Goal: Information Seeking & Learning: Learn about a topic

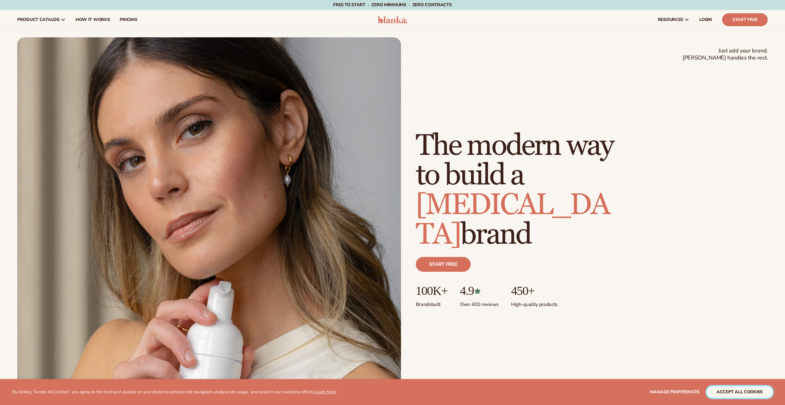
click at [732, 396] on button "accept all cookies" at bounding box center [740, 392] width 66 height 12
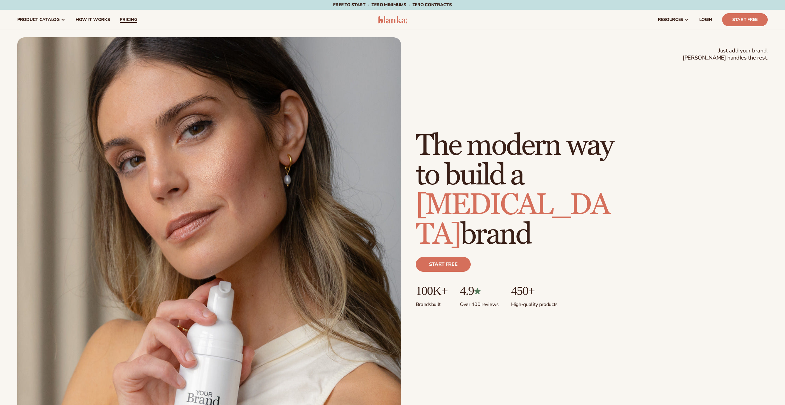
click at [124, 19] on span "pricing" at bounding box center [128, 19] width 17 height 5
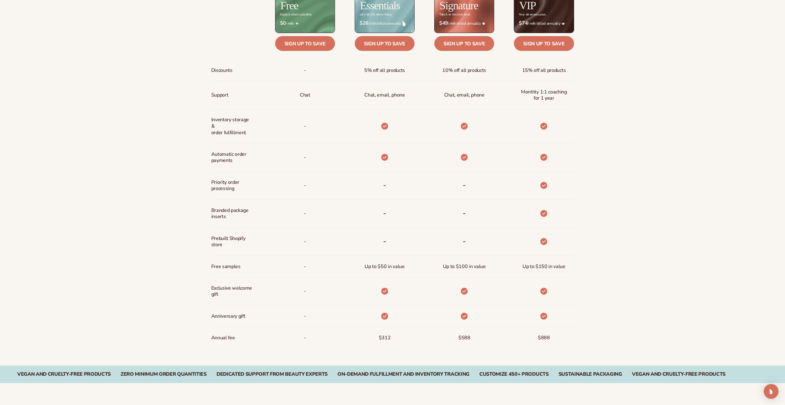
scroll to position [401, 0]
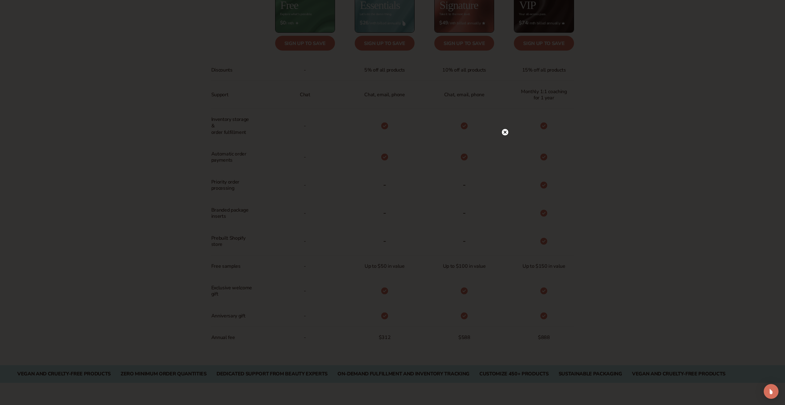
click at [503, 133] on circle at bounding box center [505, 132] width 6 height 6
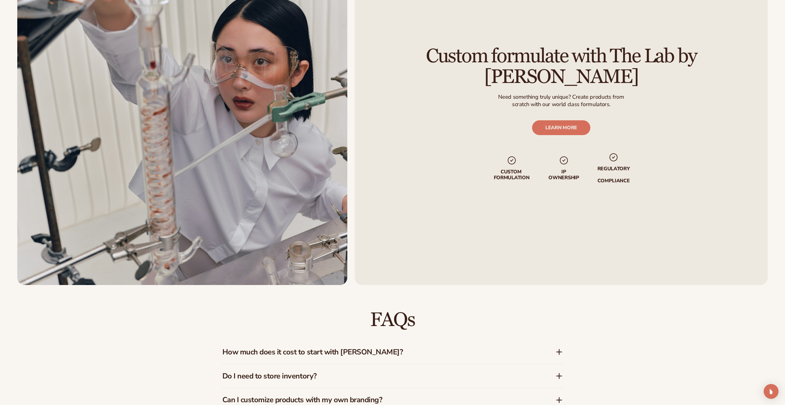
scroll to position [956, 0]
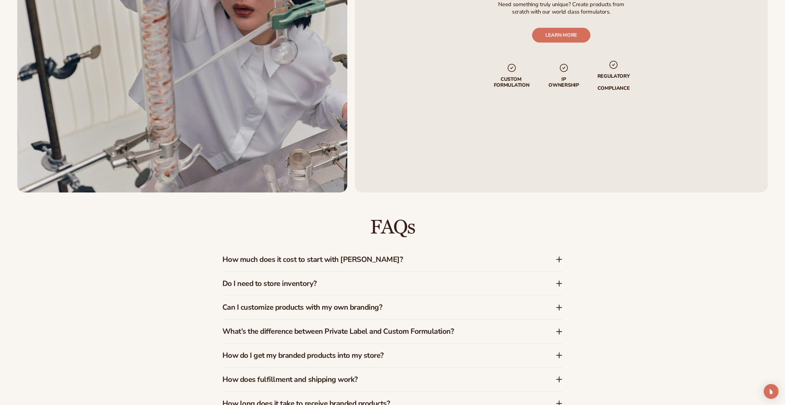
click at [267, 255] on h3 "How much does it cost to start with Blanka?" at bounding box center [379, 259] width 315 height 9
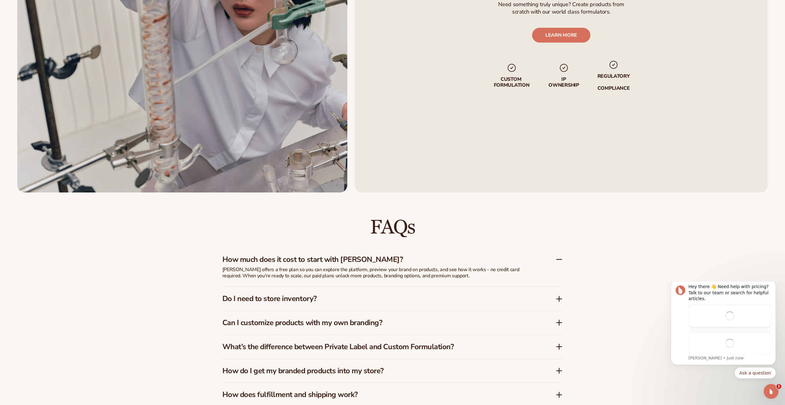
scroll to position [0, 0]
click at [284, 259] on h3 "How much does it cost to start with Blanka?" at bounding box center [379, 259] width 315 height 9
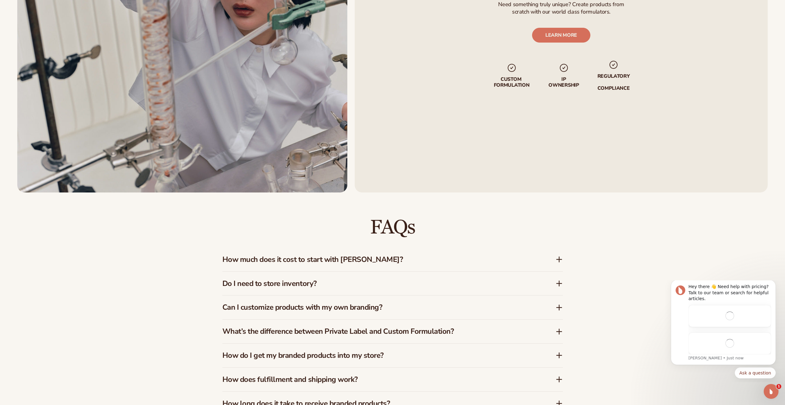
click at [283, 285] on h3 "Do I need to store inventory?" at bounding box center [379, 283] width 315 height 9
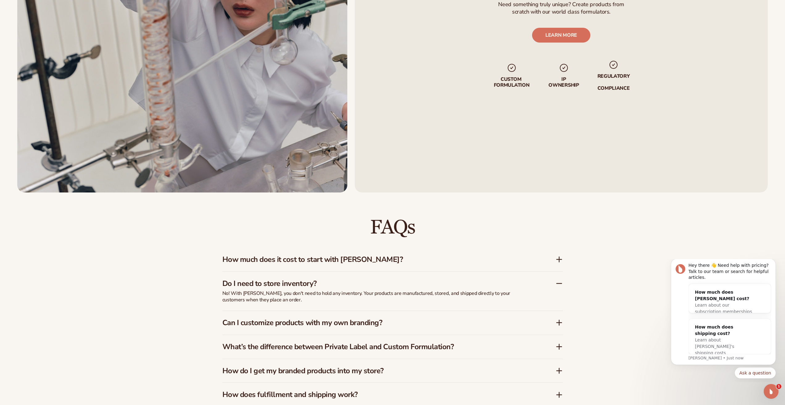
click at [283, 285] on h3 "Do I need to store inventory?" at bounding box center [379, 283] width 315 height 9
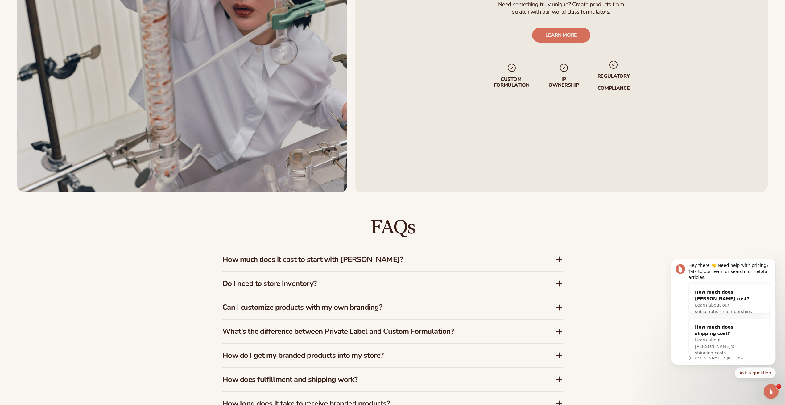
click at [298, 313] on div "Can I customize products with my own branding?" at bounding box center [392, 307] width 341 height 24
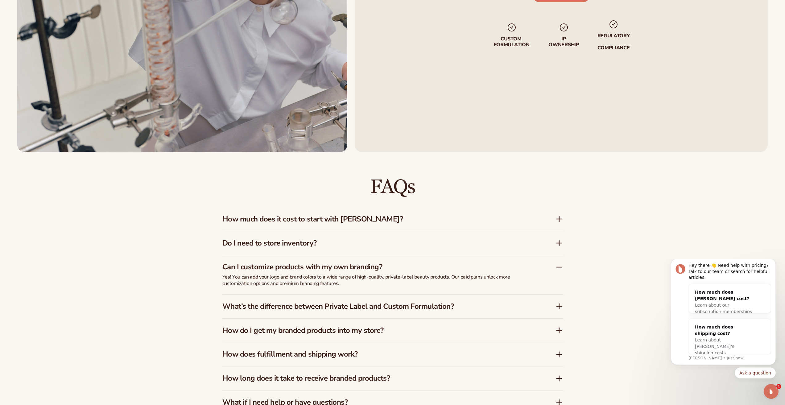
scroll to position [1049, 0]
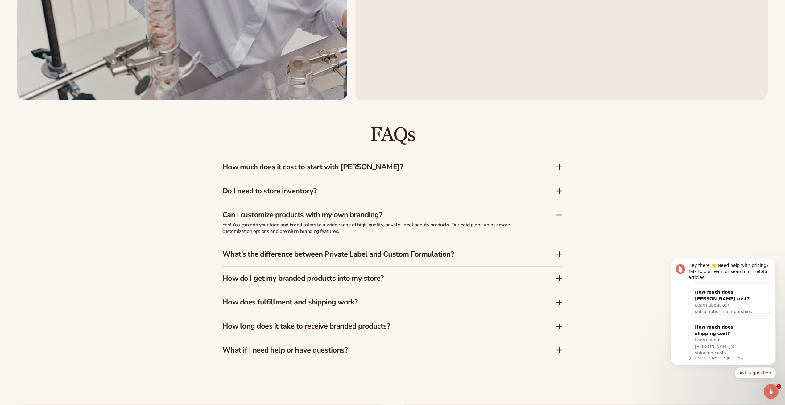
click at [283, 282] on h3 "How do I get my branded products into my store?" at bounding box center [379, 278] width 315 height 9
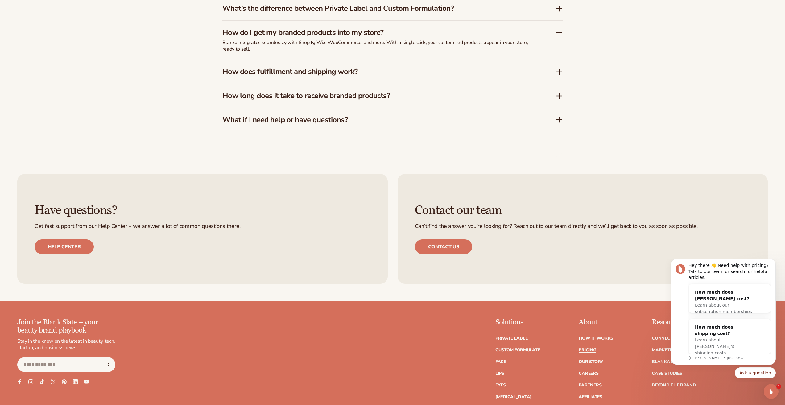
scroll to position [1326, 0]
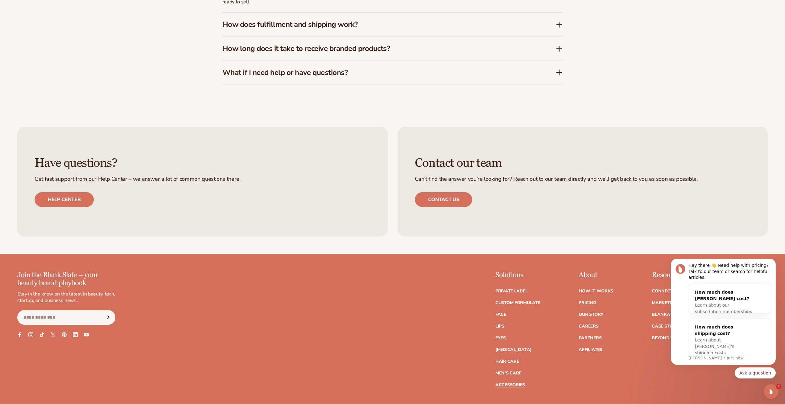
click at [510, 384] on link "Accessories" at bounding box center [510, 385] width 30 height 4
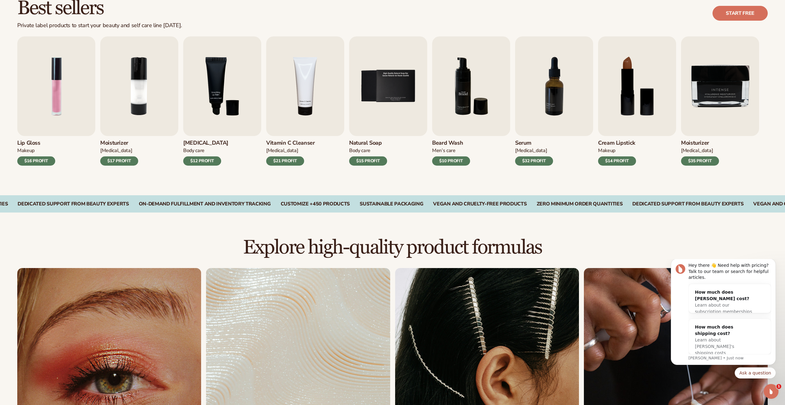
click at [471, 121] on img "6 / 9" at bounding box center [471, 86] width 78 height 100
click at [450, 140] on h3 "Beard Wash" at bounding box center [451, 143] width 38 height 7
click at [456, 118] on img "6 / 9" at bounding box center [471, 86] width 78 height 100
click at [474, 88] on img "6 / 9" at bounding box center [471, 86] width 78 height 100
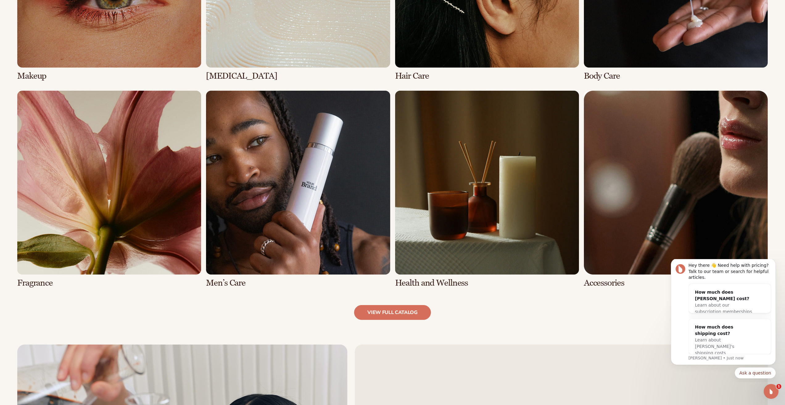
scroll to position [679, 0]
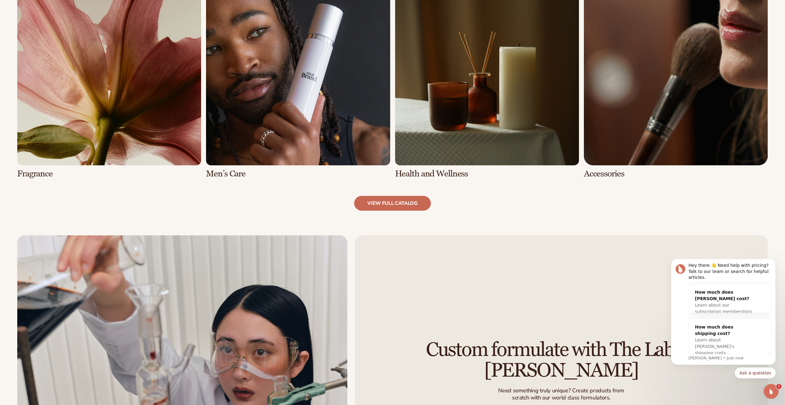
click at [403, 203] on link "view full catalog" at bounding box center [392, 203] width 77 height 15
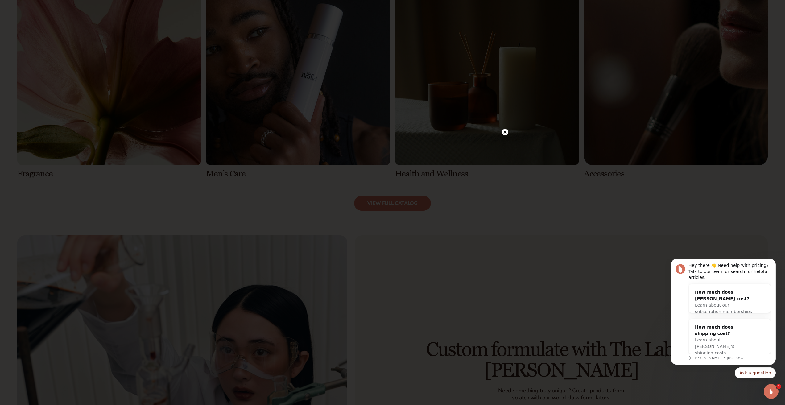
click at [505, 132] on icon at bounding box center [504, 132] width 3 height 3
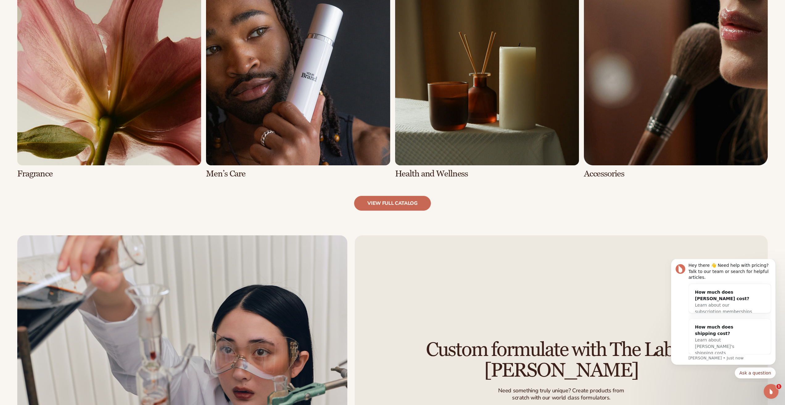
click at [388, 200] on link "view full catalog" at bounding box center [392, 203] width 77 height 15
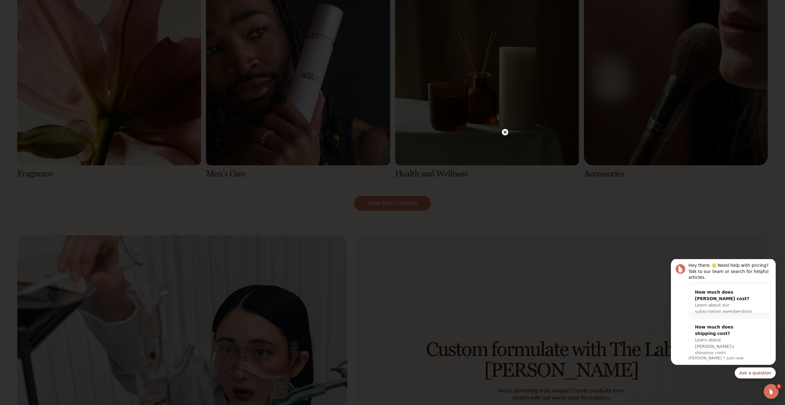
click at [508, 133] on icon at bounding box center [505, 132] width 6 height 6
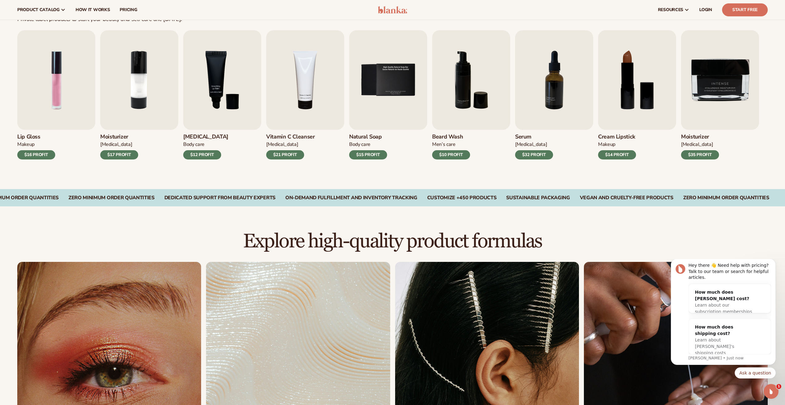
scroll to position [154, 0]
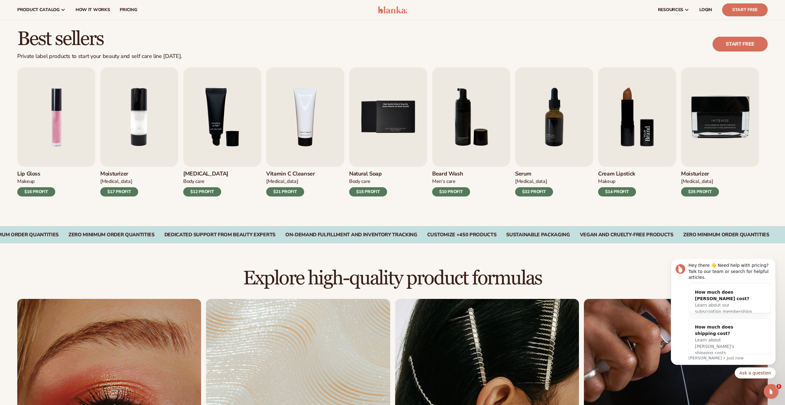
click at [430, 150] on div "Lip Gloss Makeup $16 PROFIT Moisturizer Skin Care $17 PROFIT Lip Balm" at bounding box center [392, 131] width 750 height 129
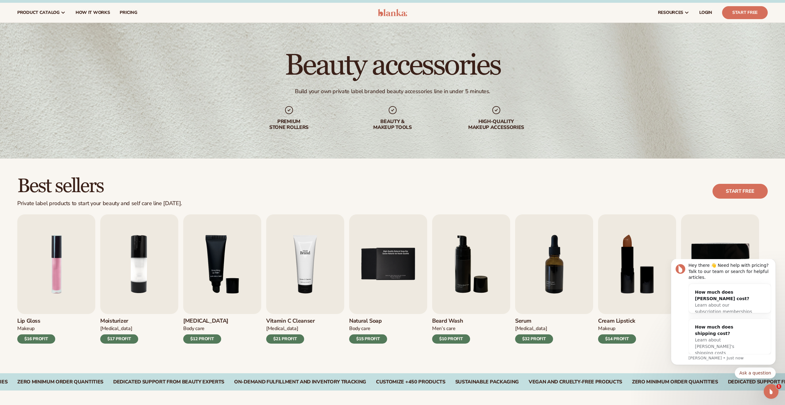
scroll to position [0, 0]
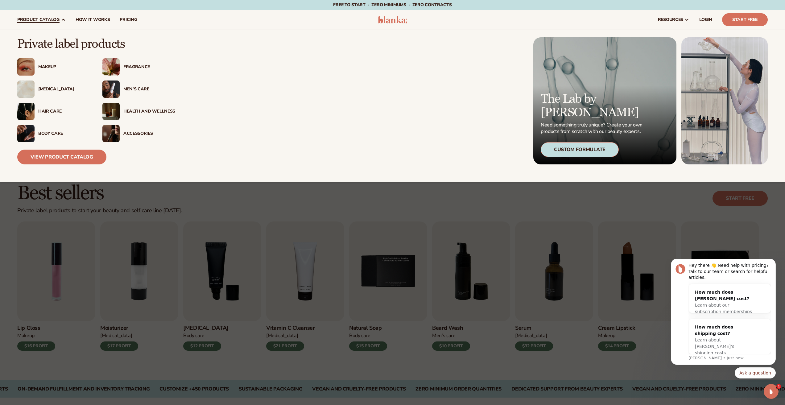
click at [128, 137] on div "Accessories" at bounding box center [138, 133] width 73 height 17
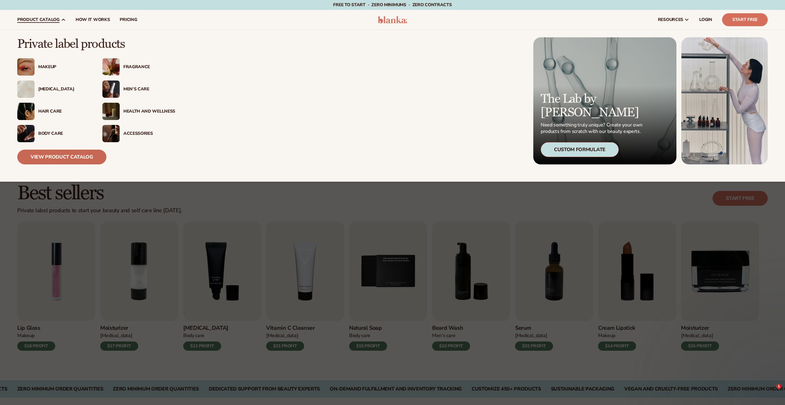
click at [66, 163] on link "View Product Catalog" at bounding box center [61, 157] width 89 height 15
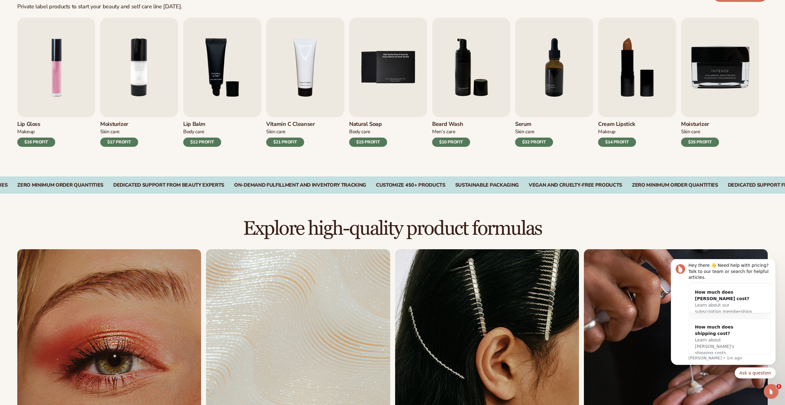
scroll to position [247, 0]
